Goal: Information Seeking & Learning: Learn about a topic

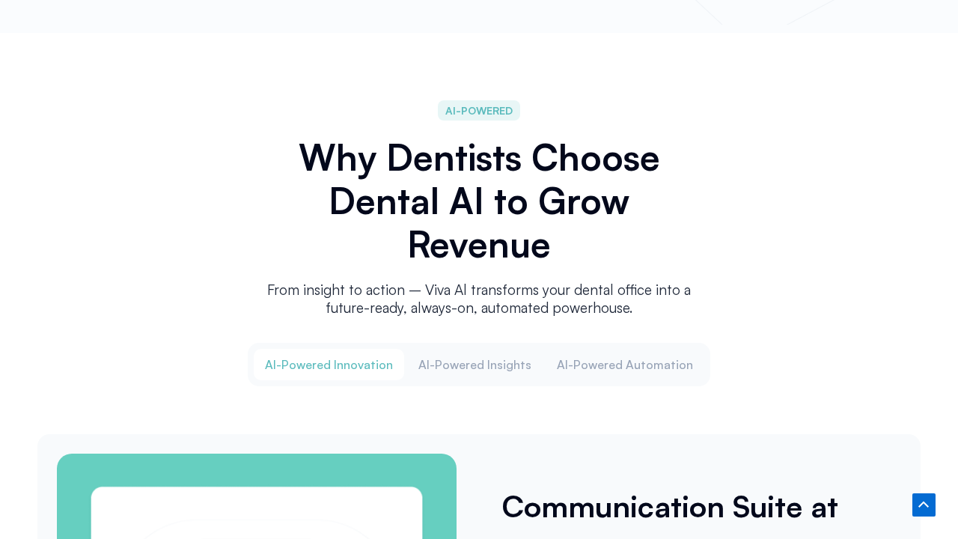
scroll to position [2030, 0]
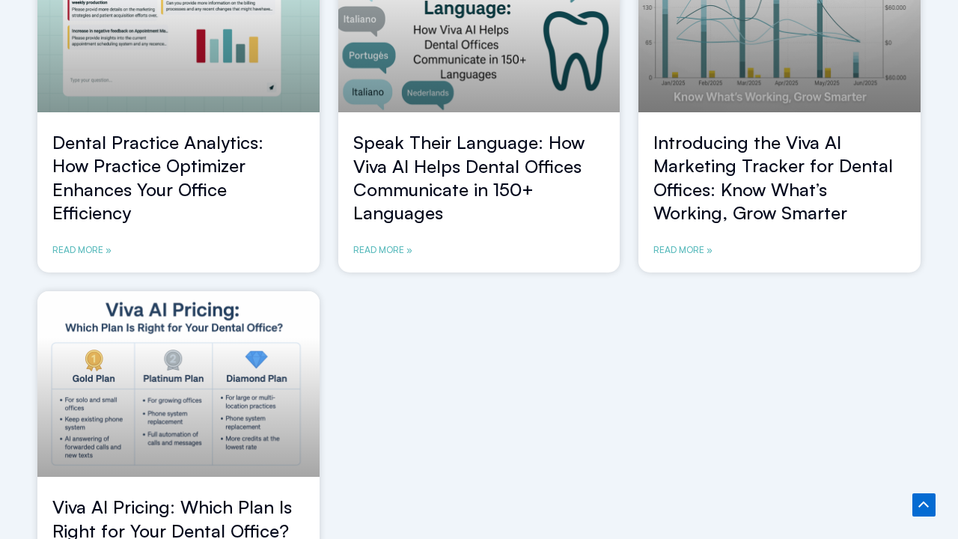
scroll to position [1370, 0]
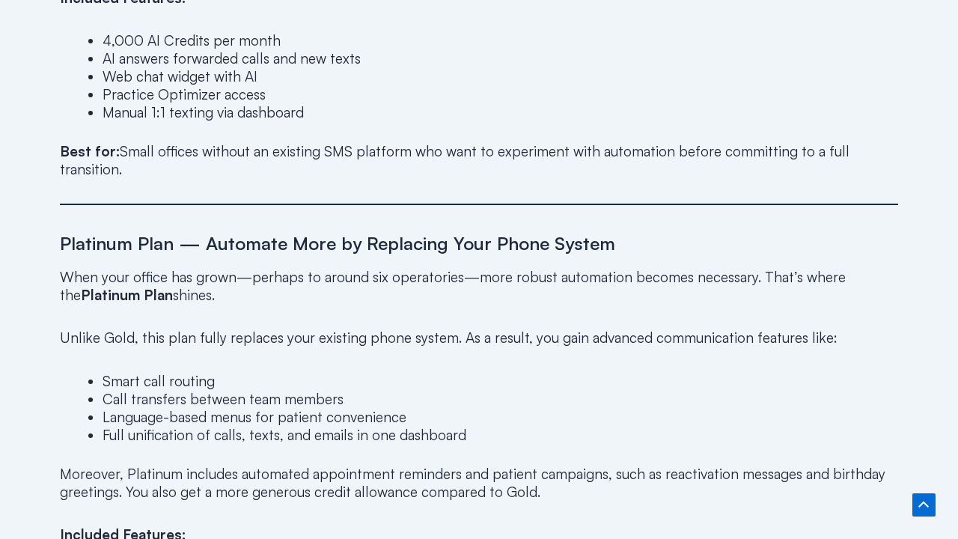
scroll to position [2030, 0]
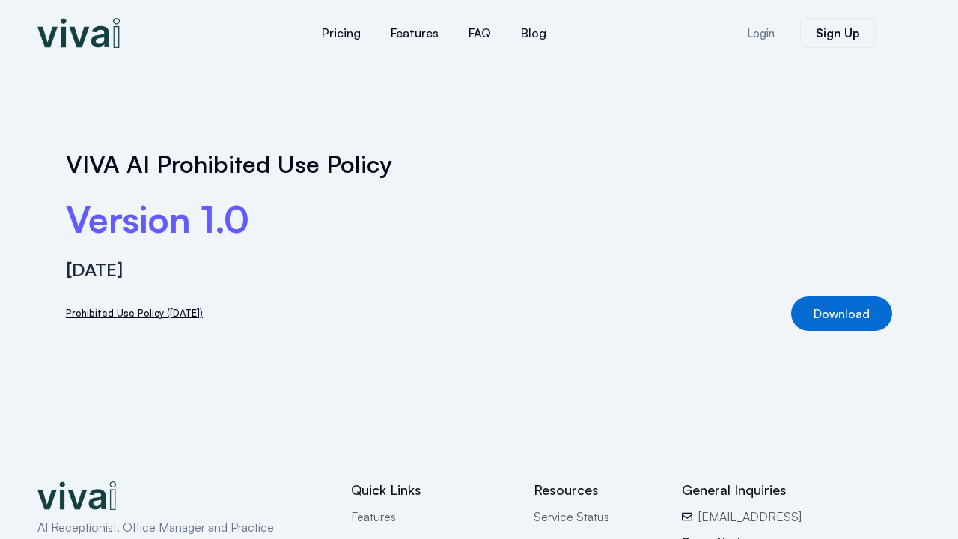
scroll to position [187, 0]
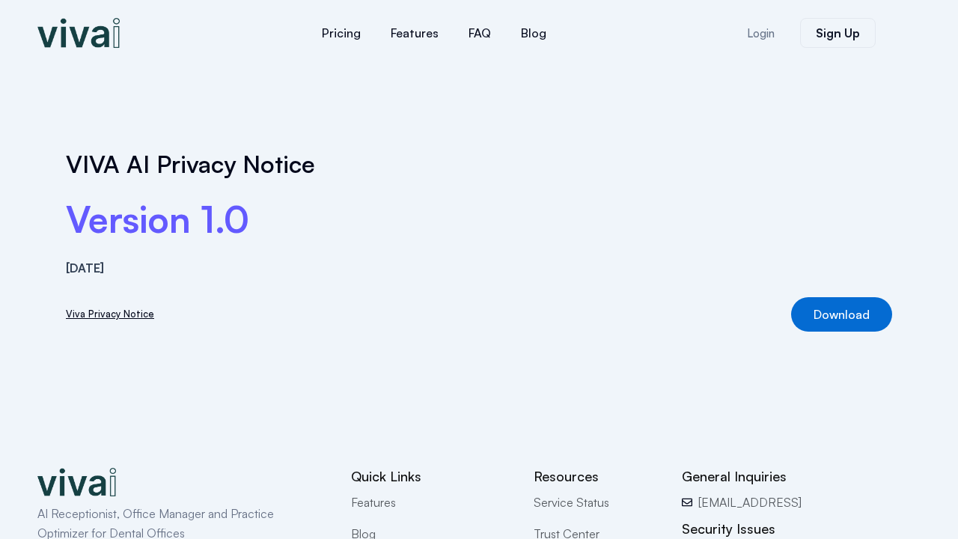
scroll to position [174, 0]
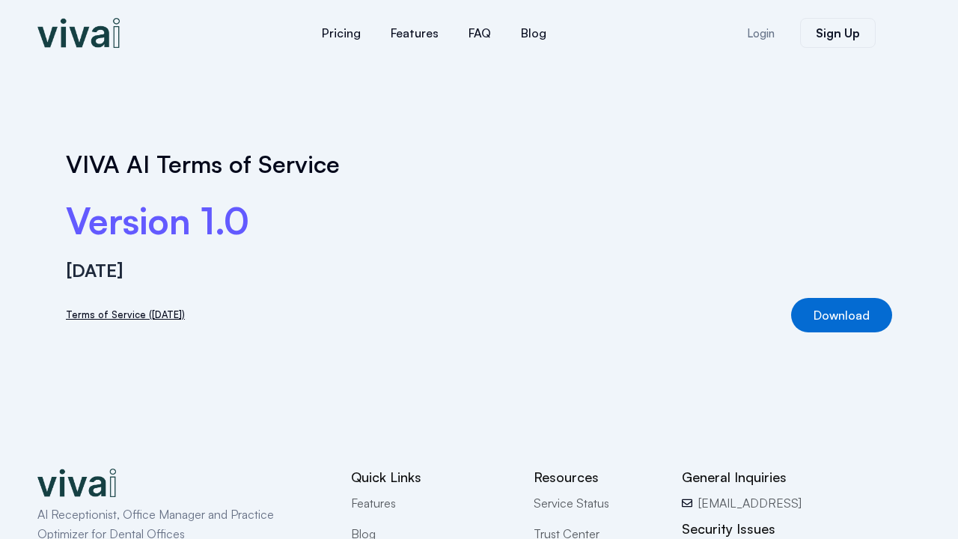
scroll to position [174, 0]
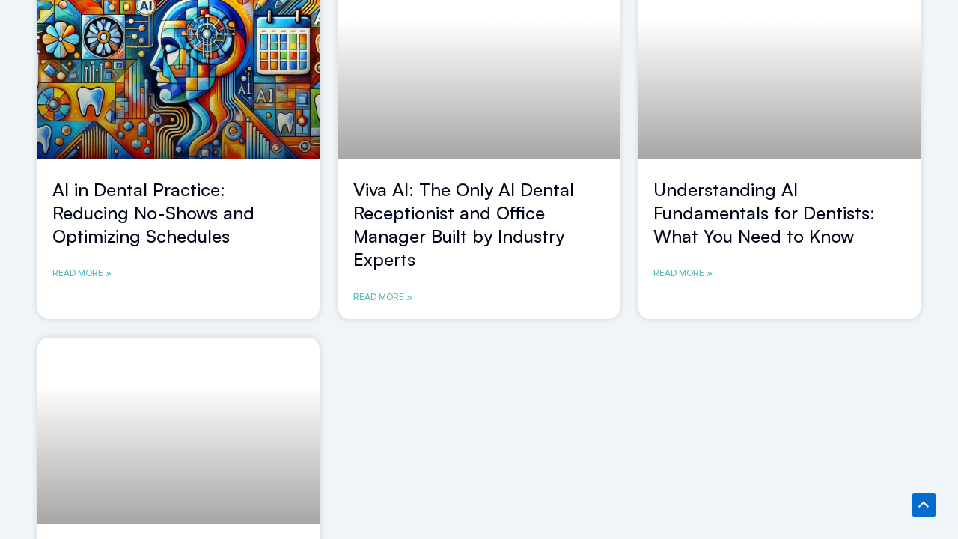
scroll to position [1417, 0]
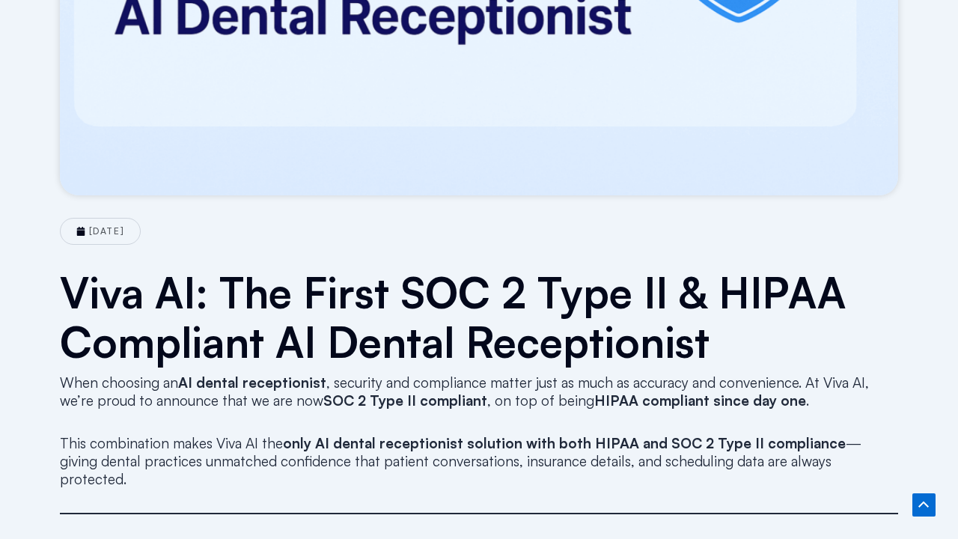
scroll to position [1015, 0]
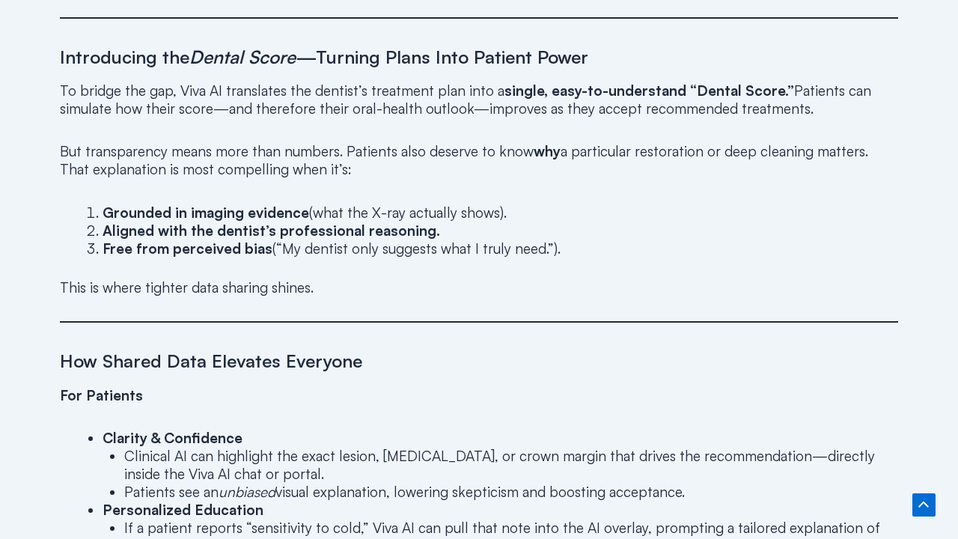
scroll to position [2030, 0]
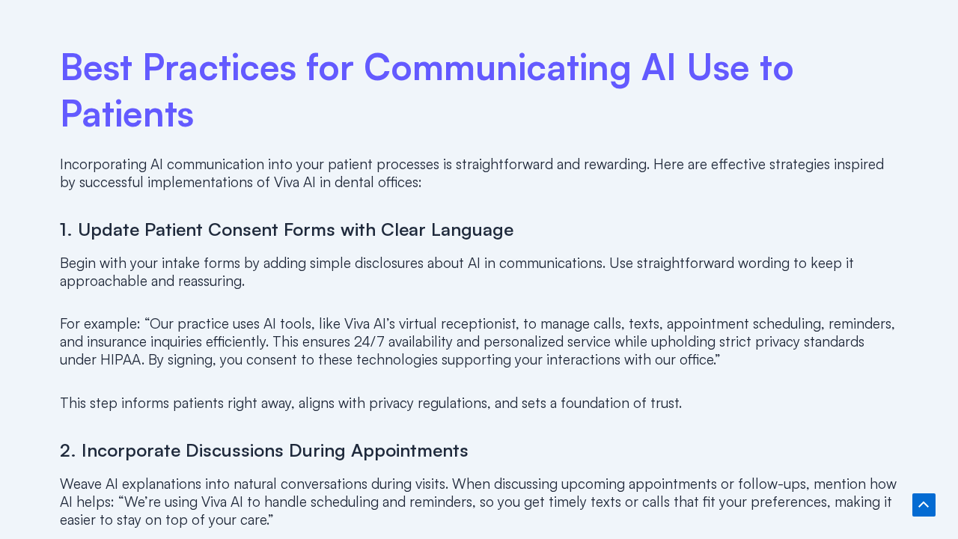
scroll to position [2030, 0]
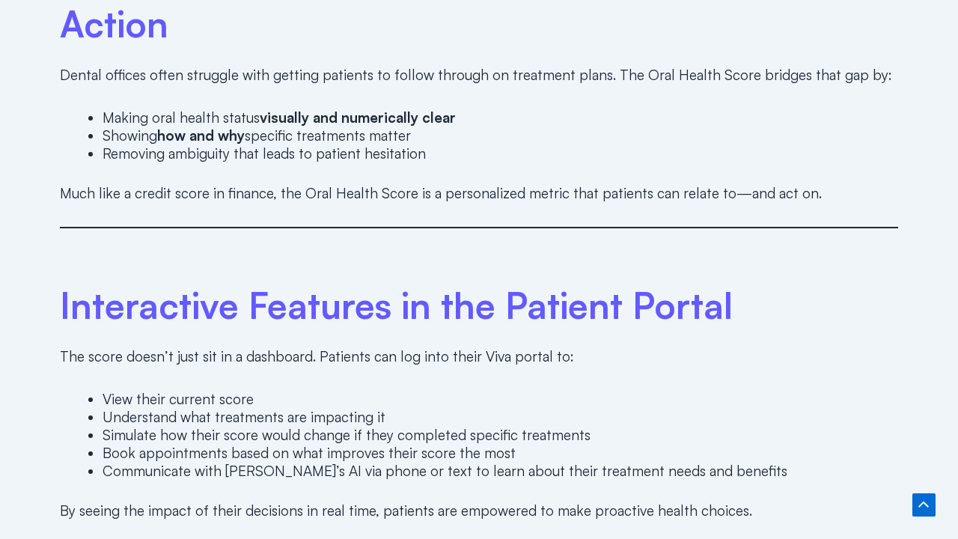
scroll to position [2030, 0]
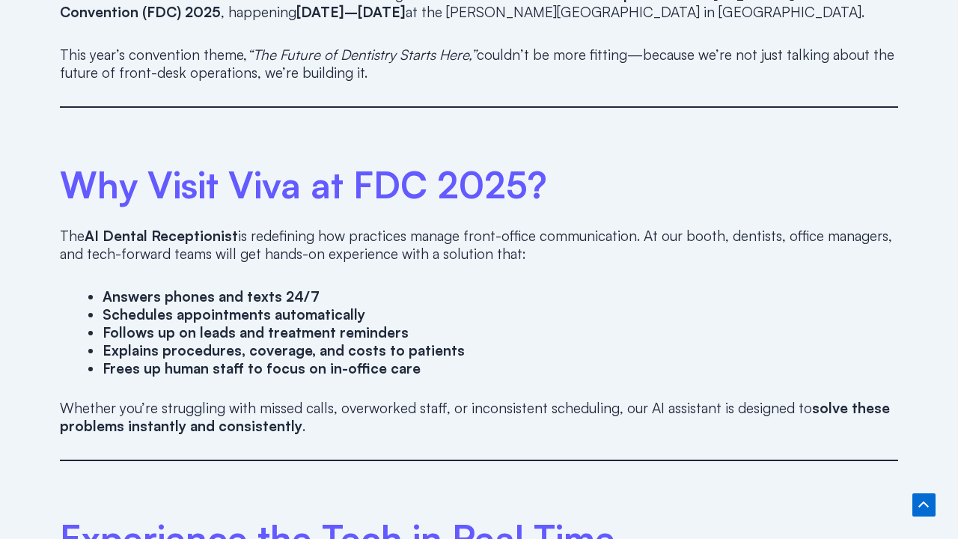
scroll to position [1522, 0]
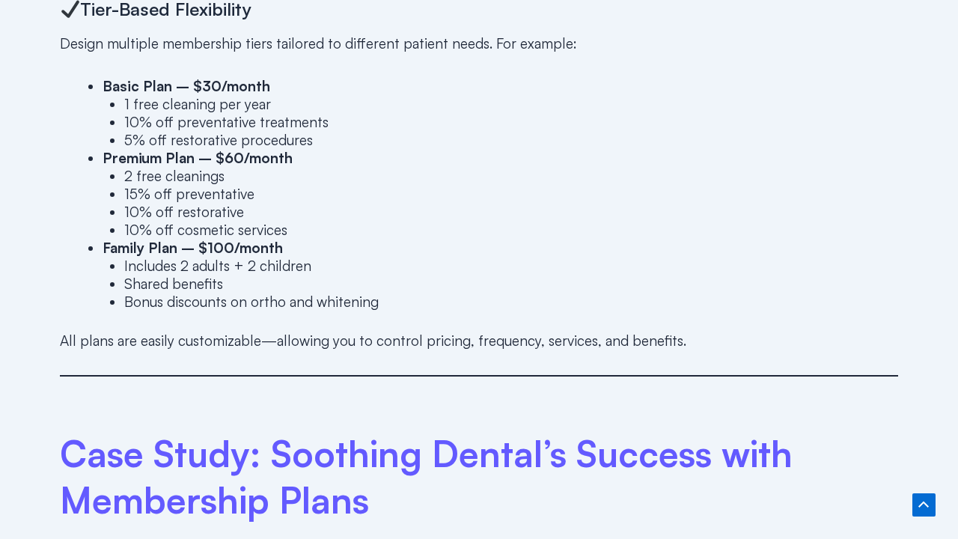
scroll to position [2030, 0]
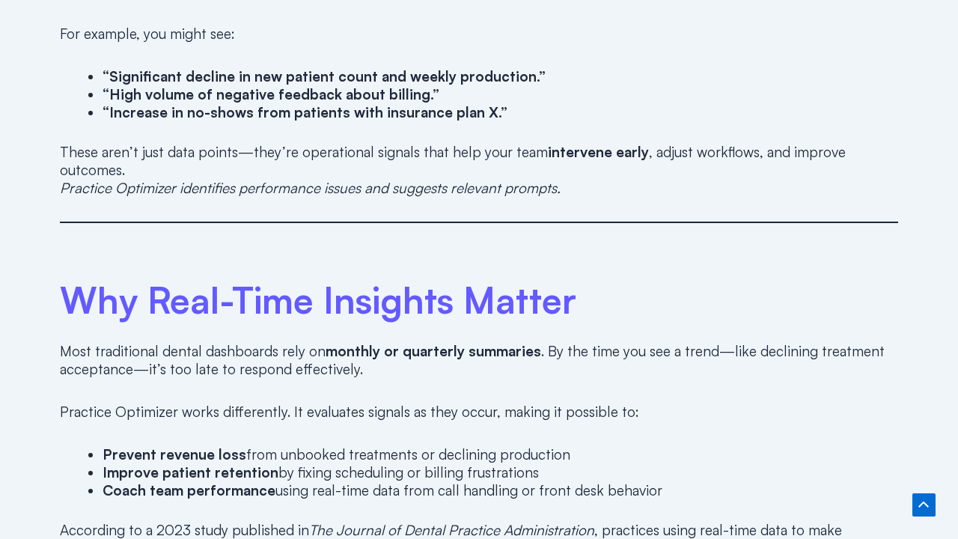
scroll to position [2030, 0]
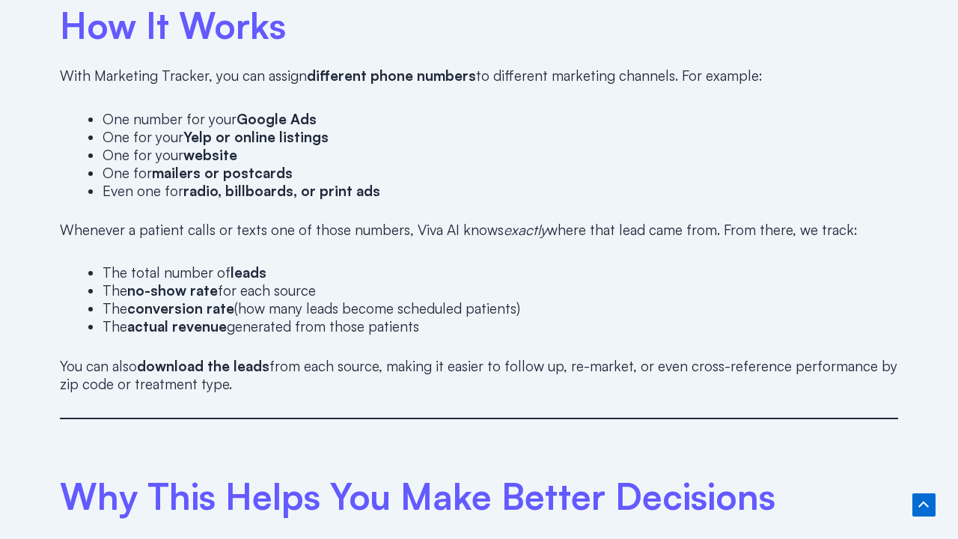
scroll to position [2030, 0]
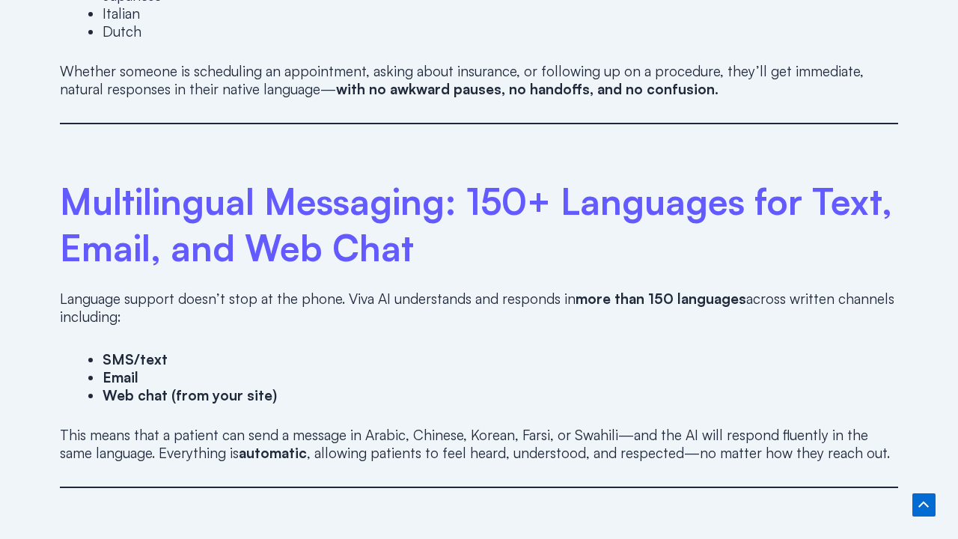
scroll to position [2030, 0]
